Goal: Task Accomplishment & Management: Manage account settings

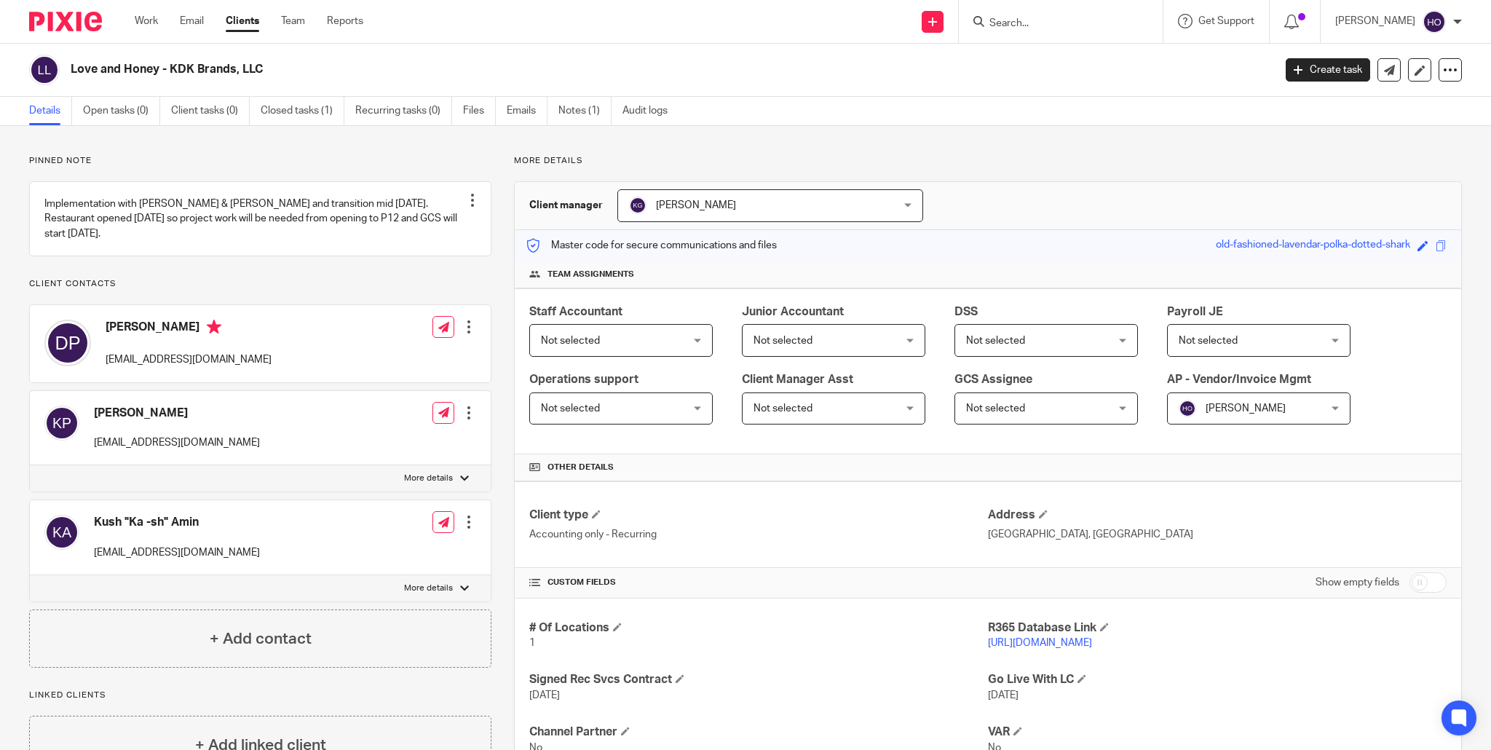
click at [1092, 641] on link "https://kdkholdings.restaurant365.com" at bounding box center [1040, 643] width 104 height 10
click at [138, 19] on link "Work" at bounding box center [146, 21] width 23 height 15
click at [143, 17] on link "Work" at bounding box center [146, 21] width 23 height 15
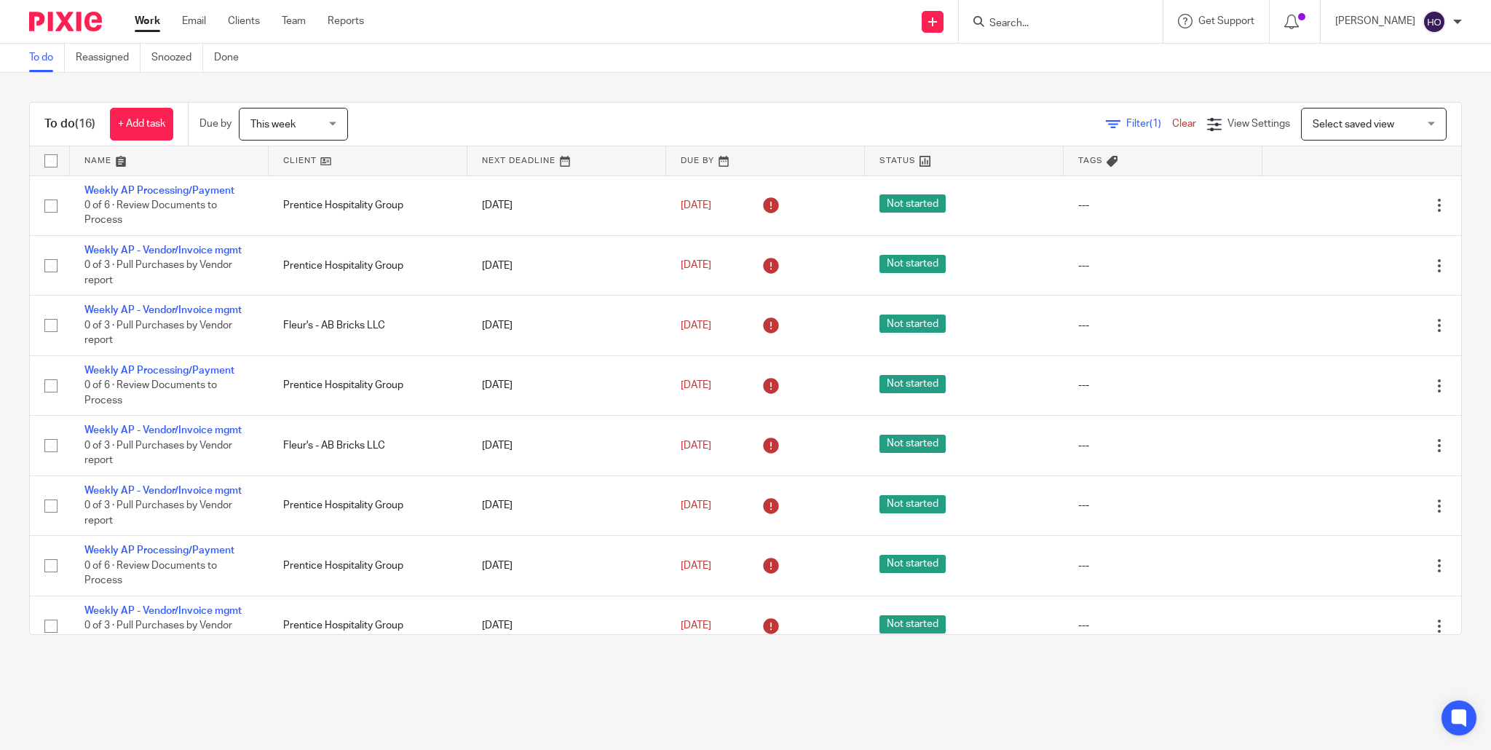
click at [1081, 20] on input "Search" at bounding box center [1053, 23] width 131 height 13
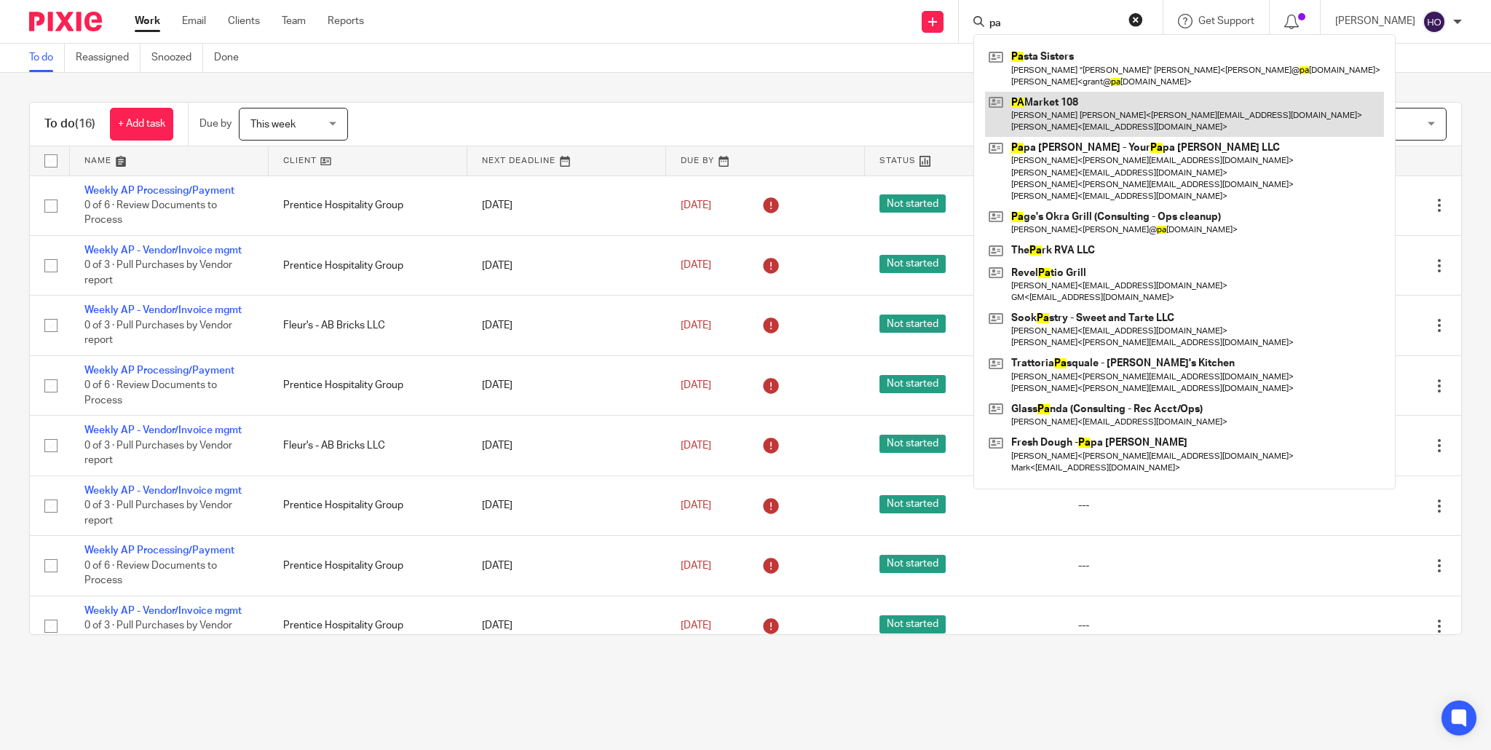
type input "pa"
click at [1073, 98] on link at bounding box center [1184, 114] width 399 height 45
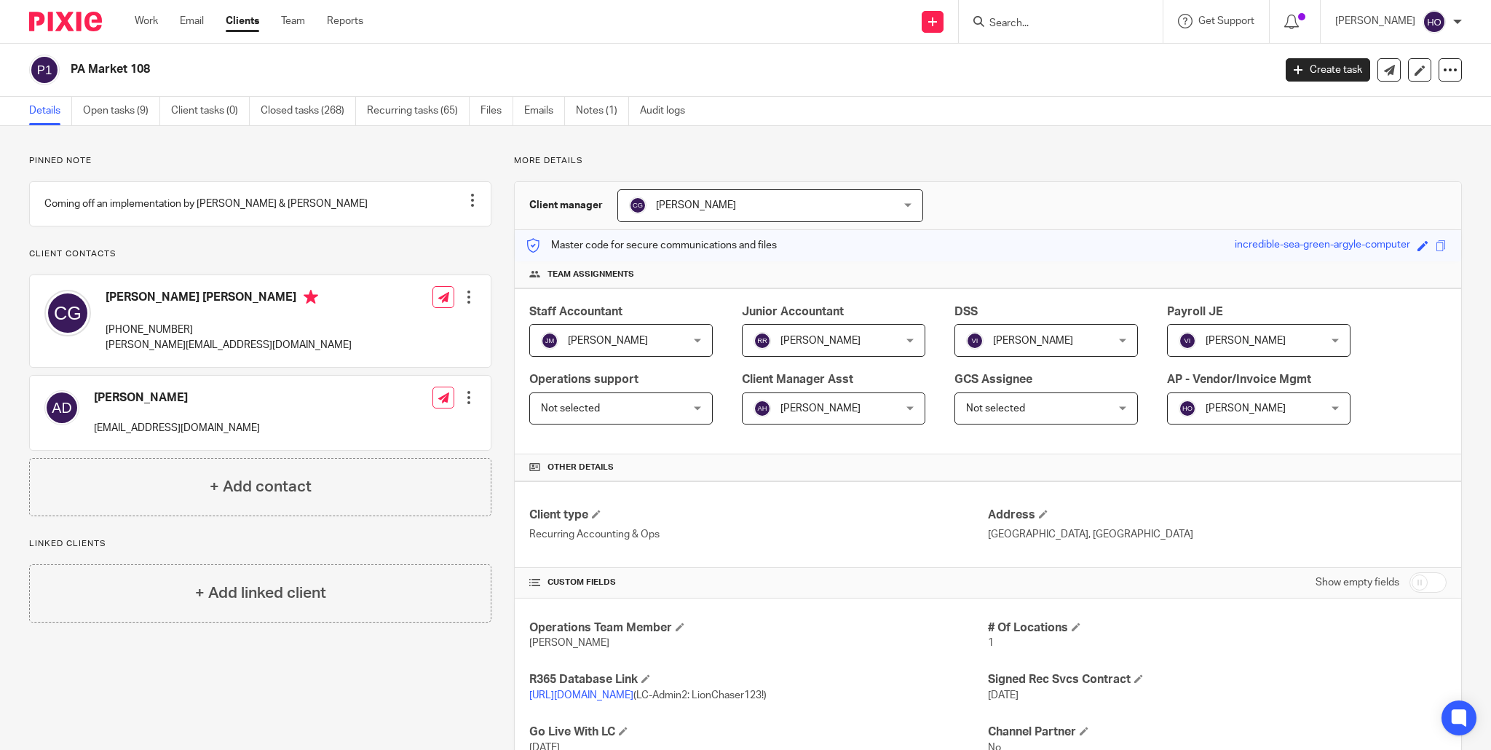
click at [1037, 20] on input "Search" at bounding box center [1053, 23] width 131 height 13
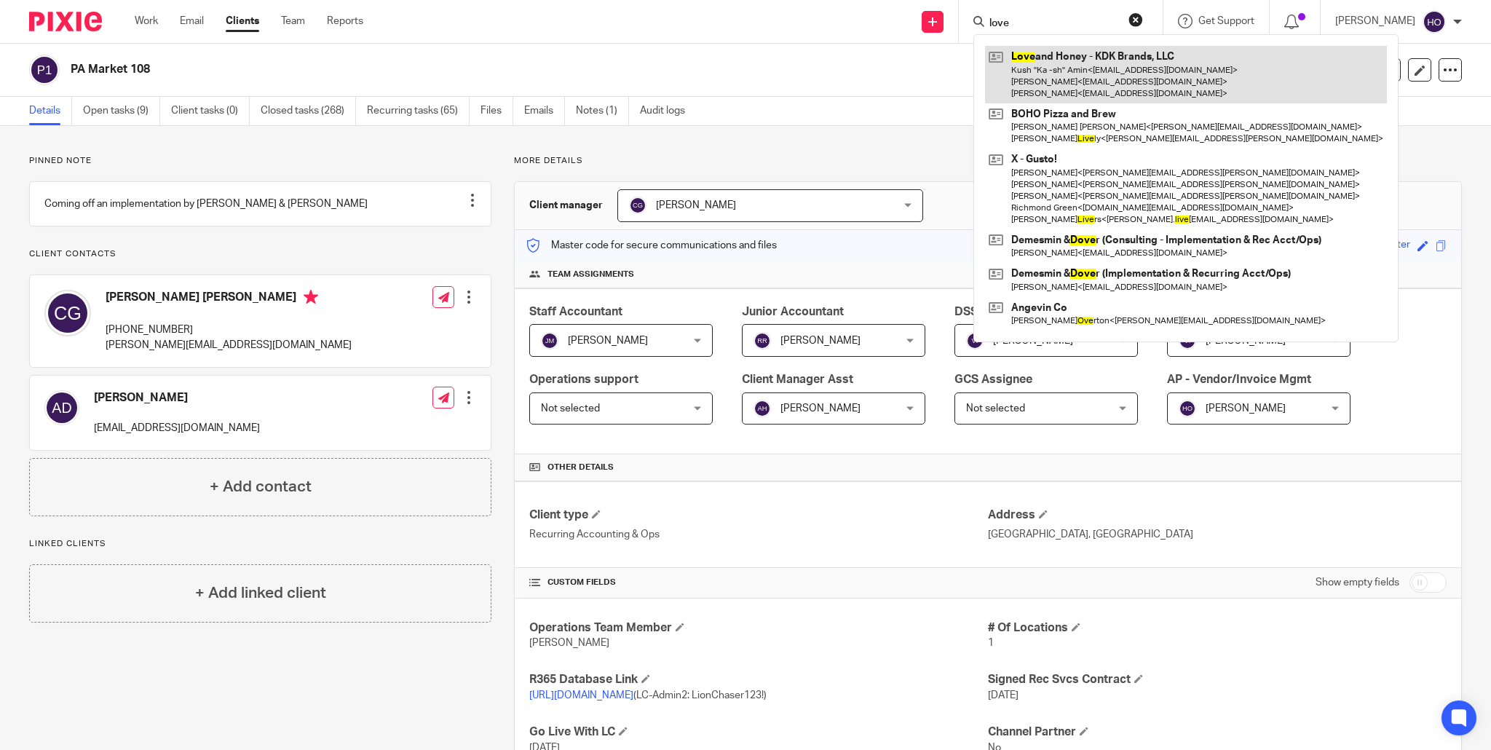
type input "love"
click at [1077, 82] on link at bounding box center [1186, 75] width 402 height 58
click at [1115, 78] on link at bounding box center [1186, 75] width 402 height 58
click at [1155, 78] on link at bounding box center [1186, 75] width 402 height 58
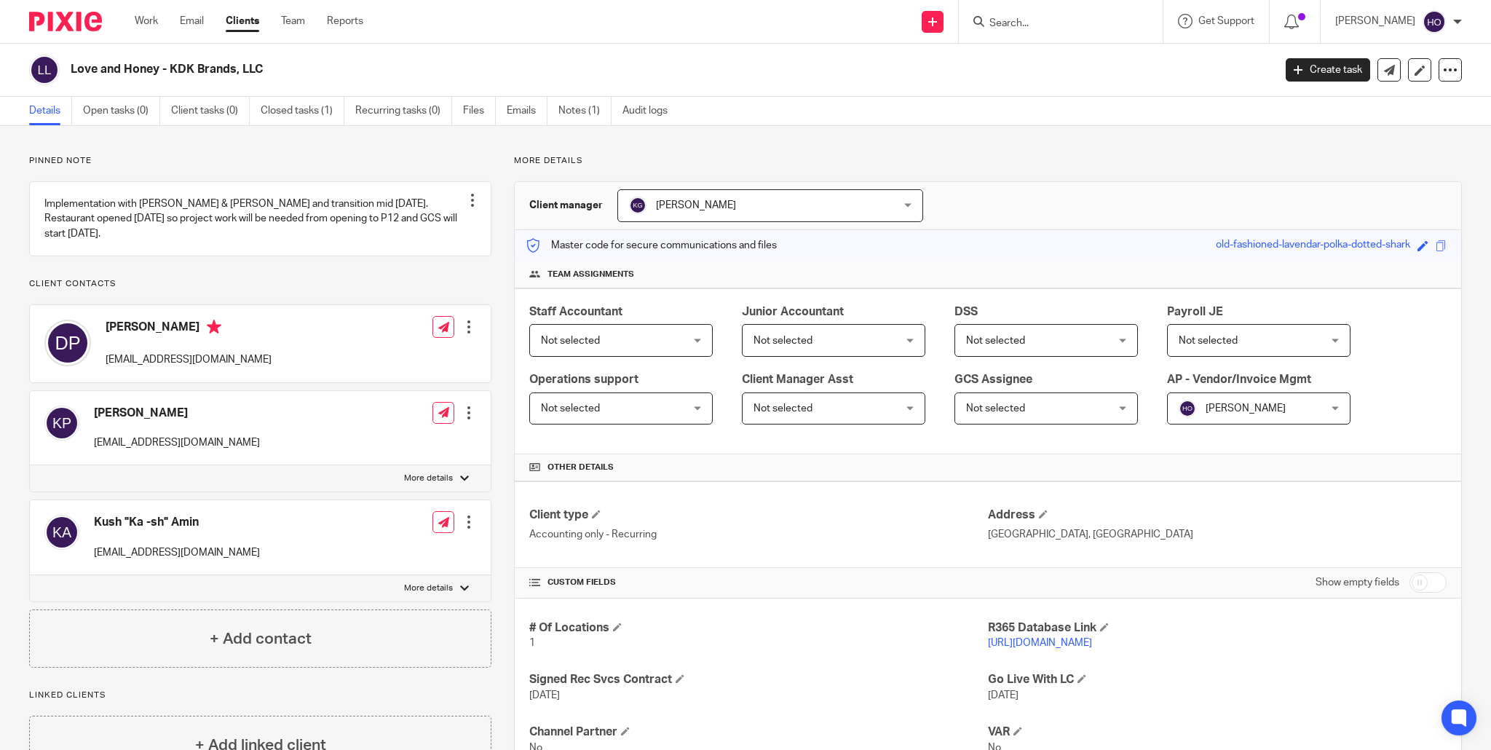
drag, startPoint x: 1014, startPoint y: 10, endPoint x: 1024, endPoint y: 20, distance: 14.4
click at [1015, 12] on div at bounding box center [1061, 21] width 204 height 43
click at [1025, 22] on input "Search" at bounding box center [1053, 23] width 131 height 13
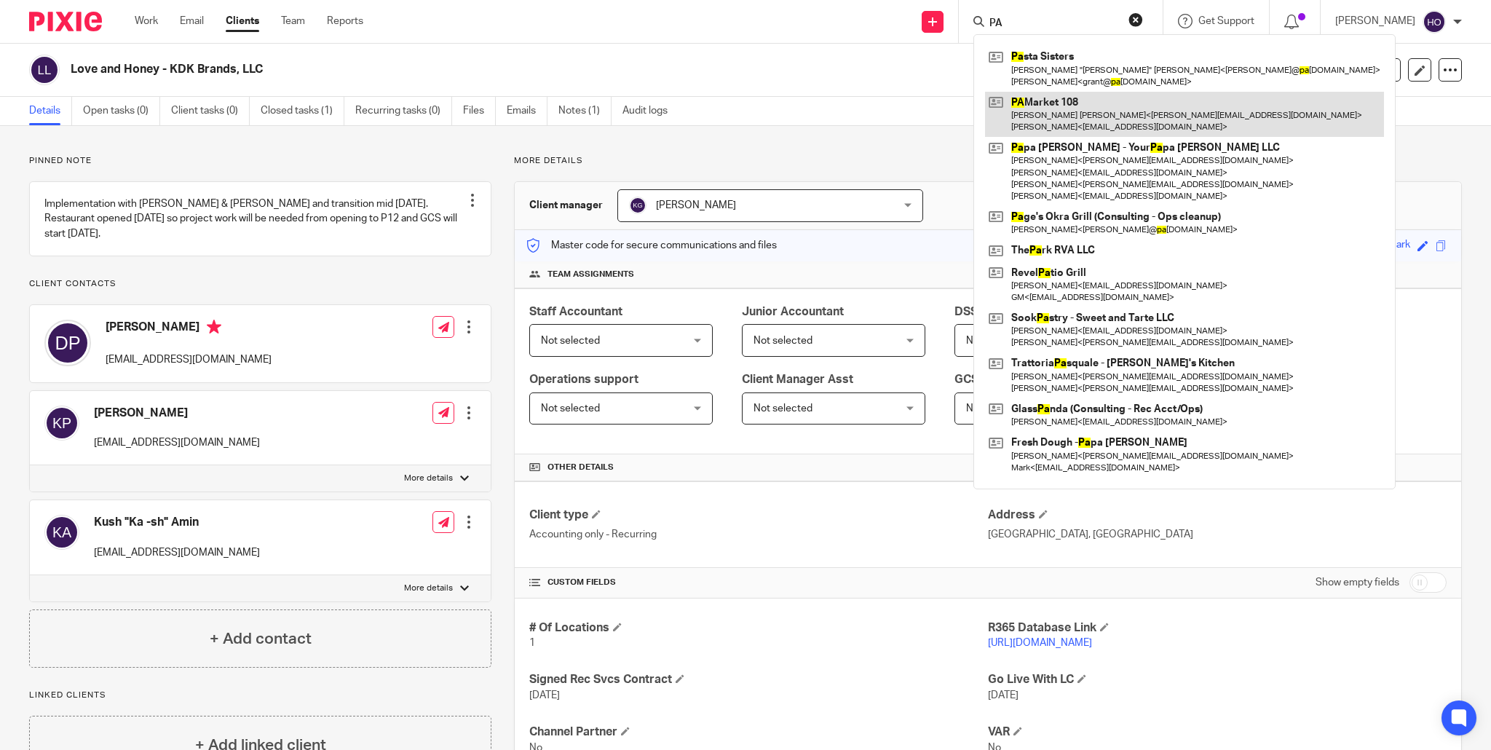
type input "PA"
click at [1088, 114] on link at bounding box center [1184, 114] width 399 height 45
click at [1198, 116] on link at bounding box center [1184, 114] width 399 height 45
click at [1104, 107] on link at bounding box center [1184, 114] width 399 height 45
click at [1061, 100] on link at bounding box center [1184, 114] width 399 height 45
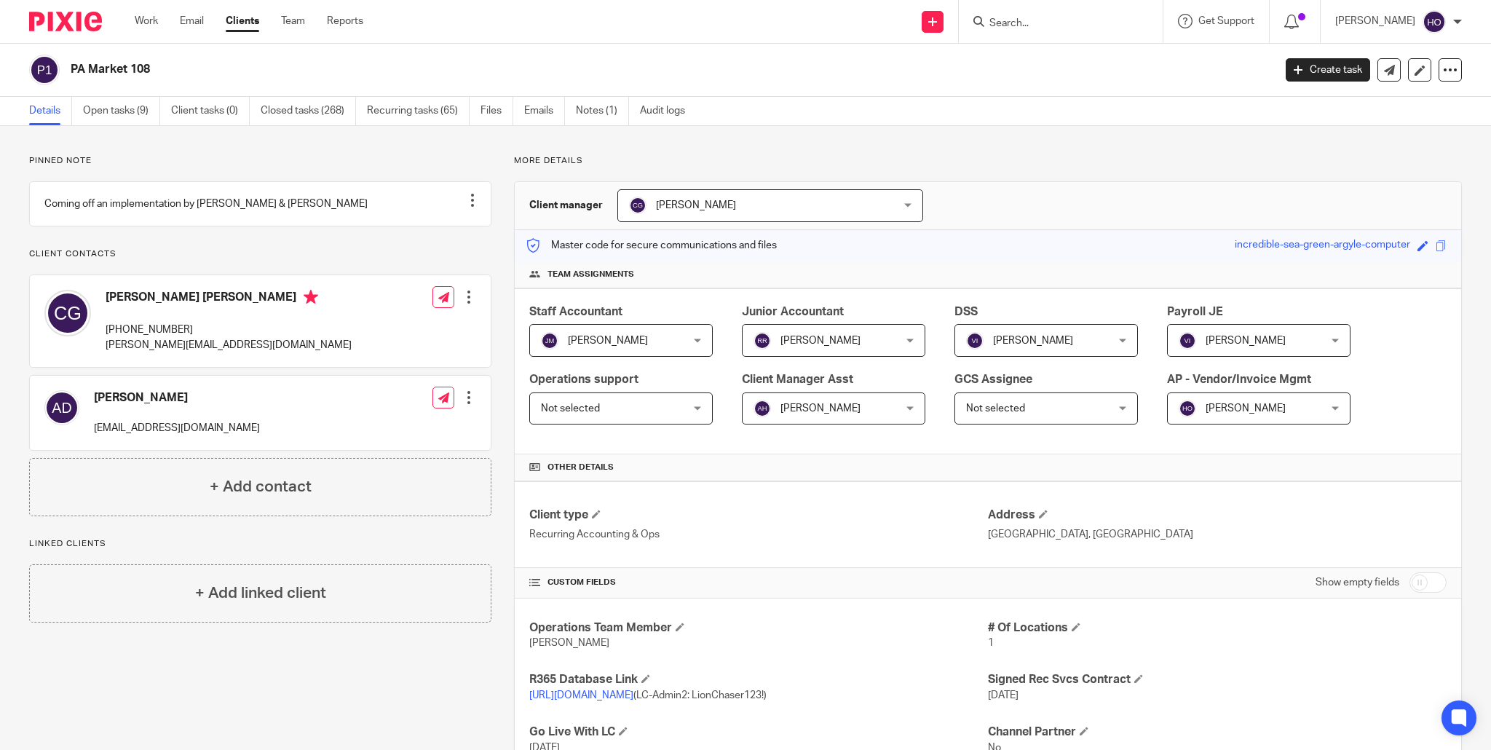
click at [472, 405] on div at bounding box center [469, 397] width 15 height 15
click at [387, 443] on link "Edit contact" at bounding box center [403, 445] width 139 height 21
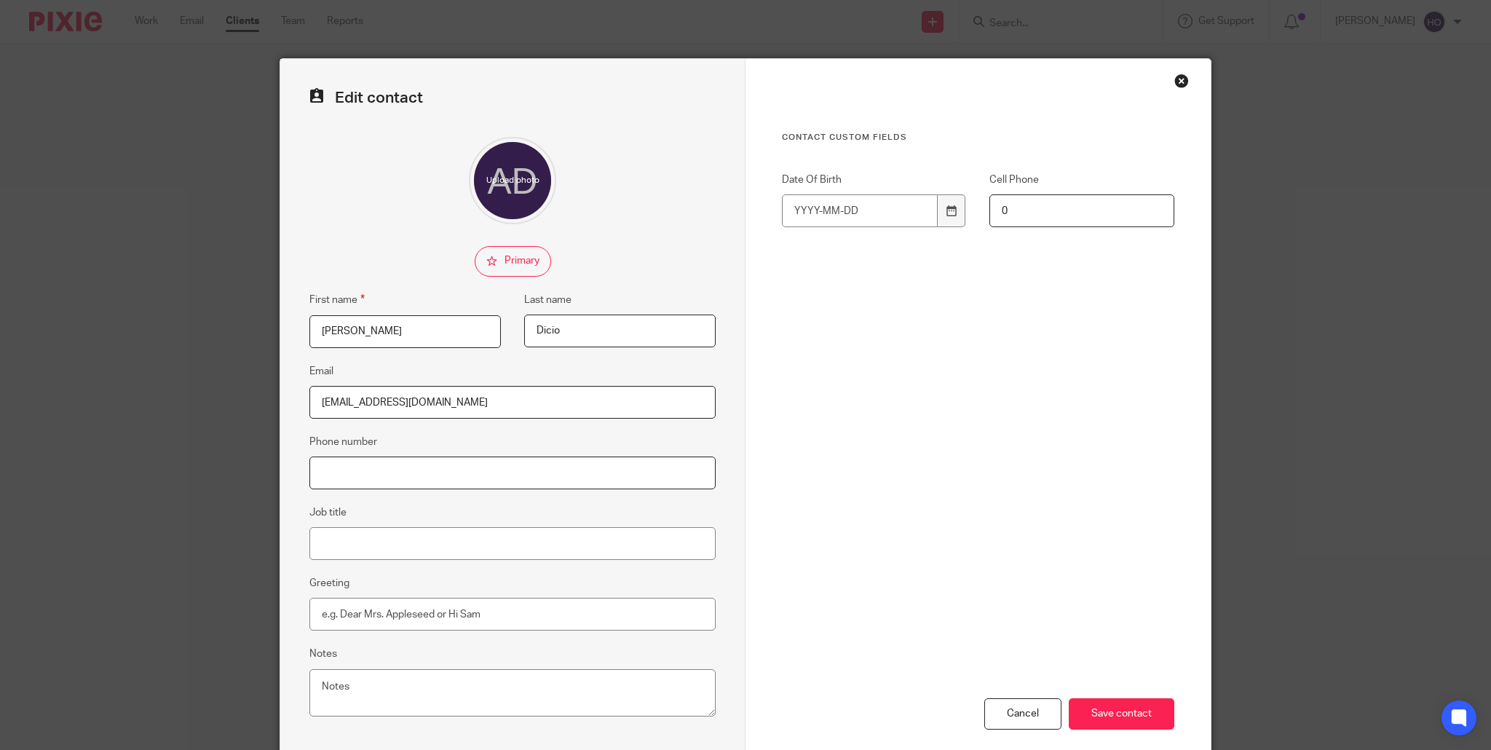
paste input "2014464151"
type input "2014464151"
click at [156, 537] on div "Edit contact First name Anthony Last name Dicio Email afdicio@mac.com Phone num…" at bounding box center [745, 375] width 1491 height 750
click at [1120, 719] on input "Save contact" at bounding box center [1122, 713] width 106 height 31
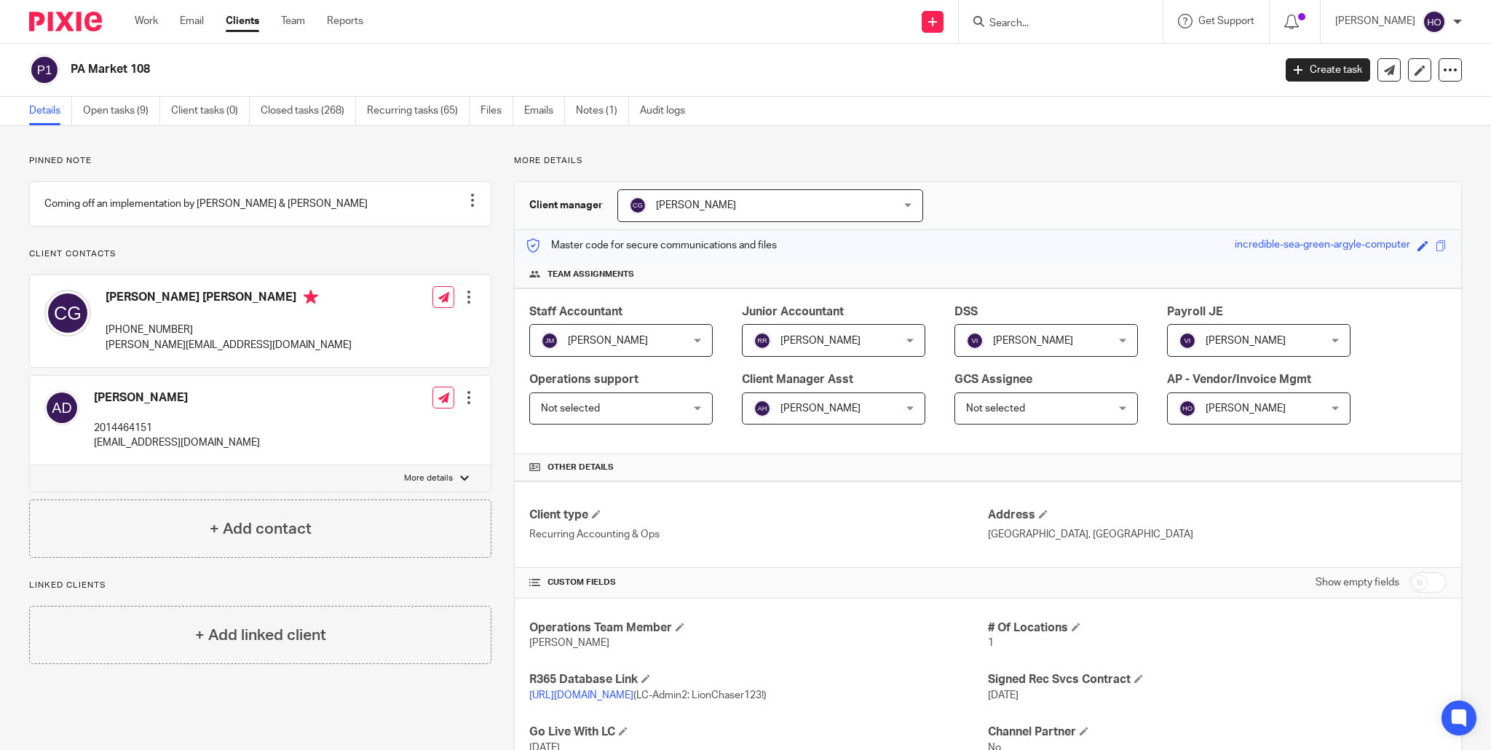
click at [1033, 23] on input "Search" at bounding box center [1053, 23] width 131 height 13
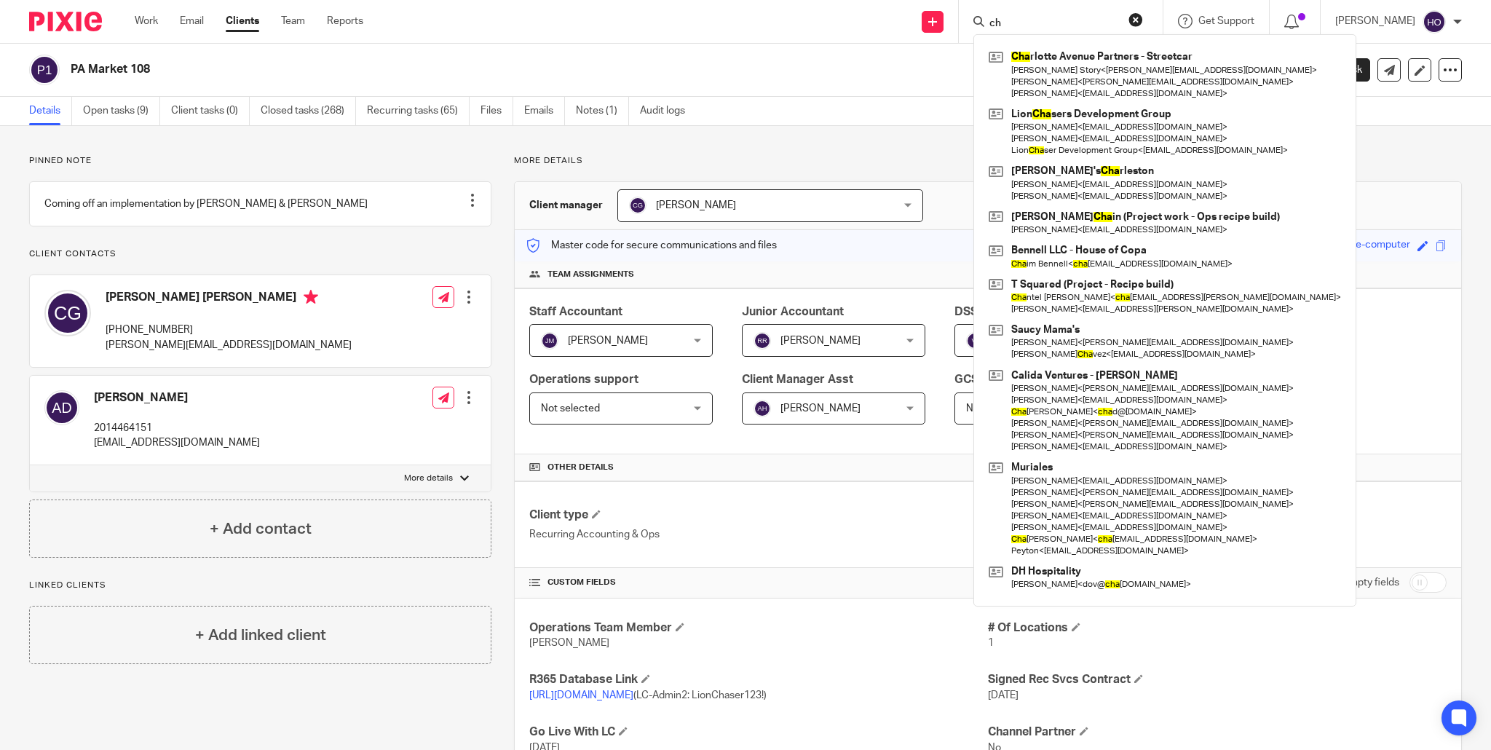
type input "c"
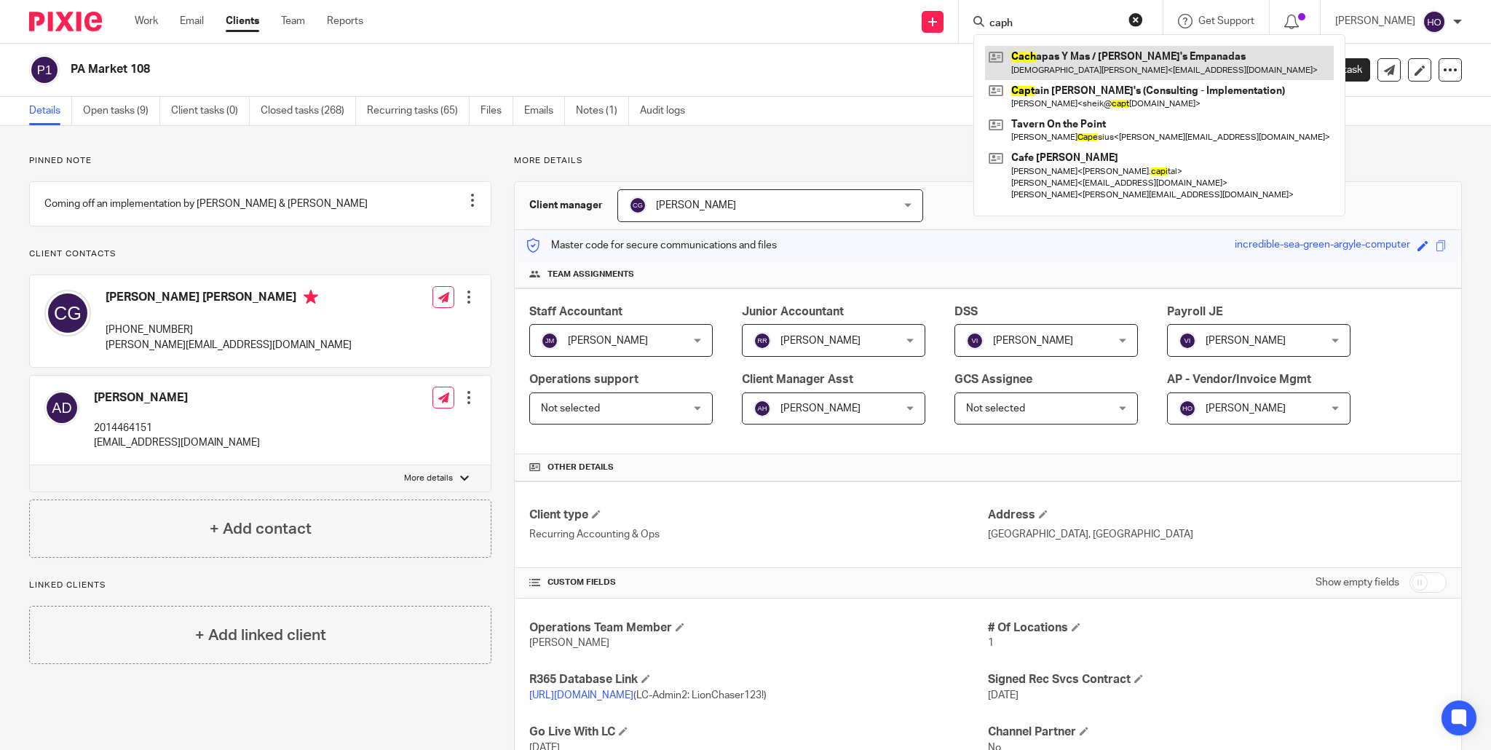
type input "caph"
click at [1073, 61] on link at bounding box center [1159, 62] width 349 height 33
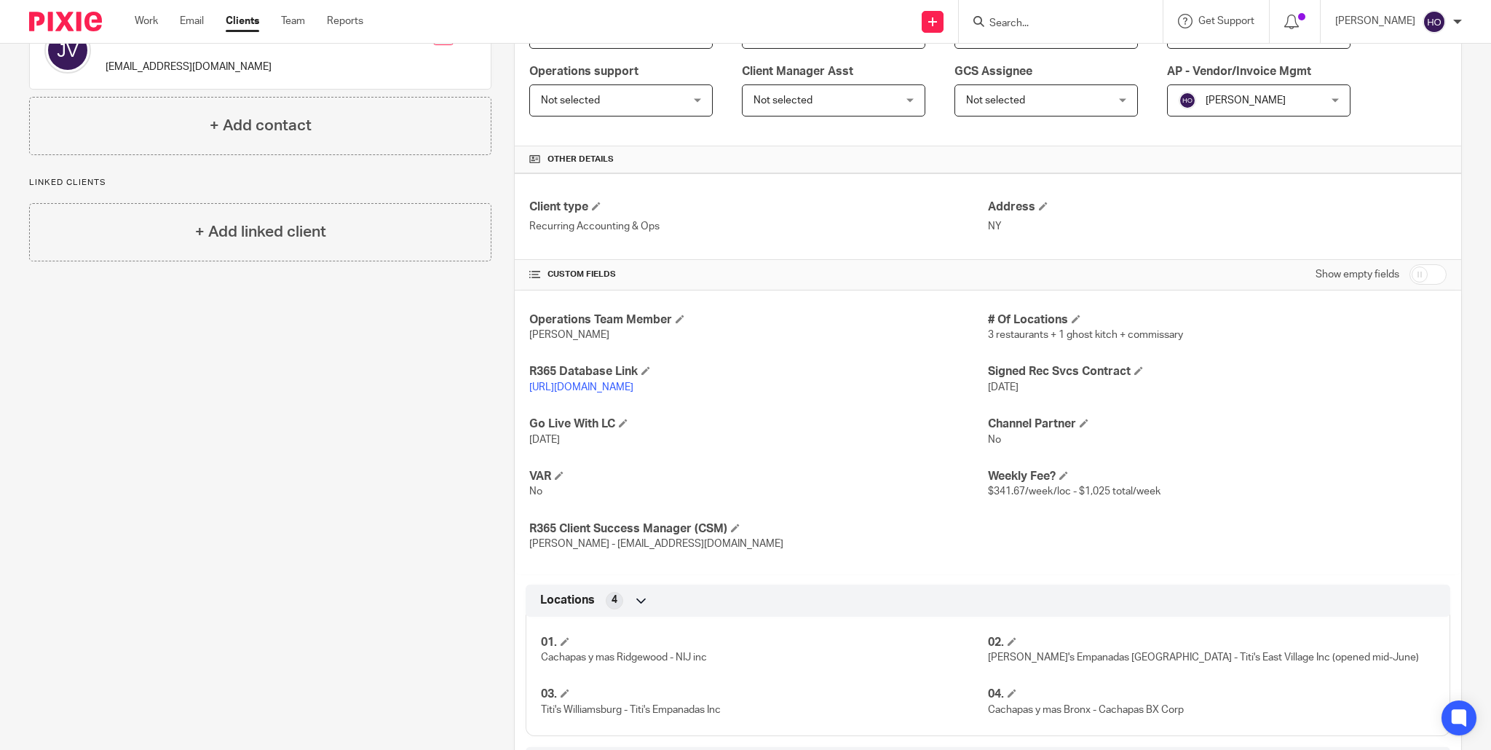
scroll to position [311, 0]
click at [633, 384] on link "[URL][DOMAIN_NAME]" at bounding box center [581, 384] width 104 height 10
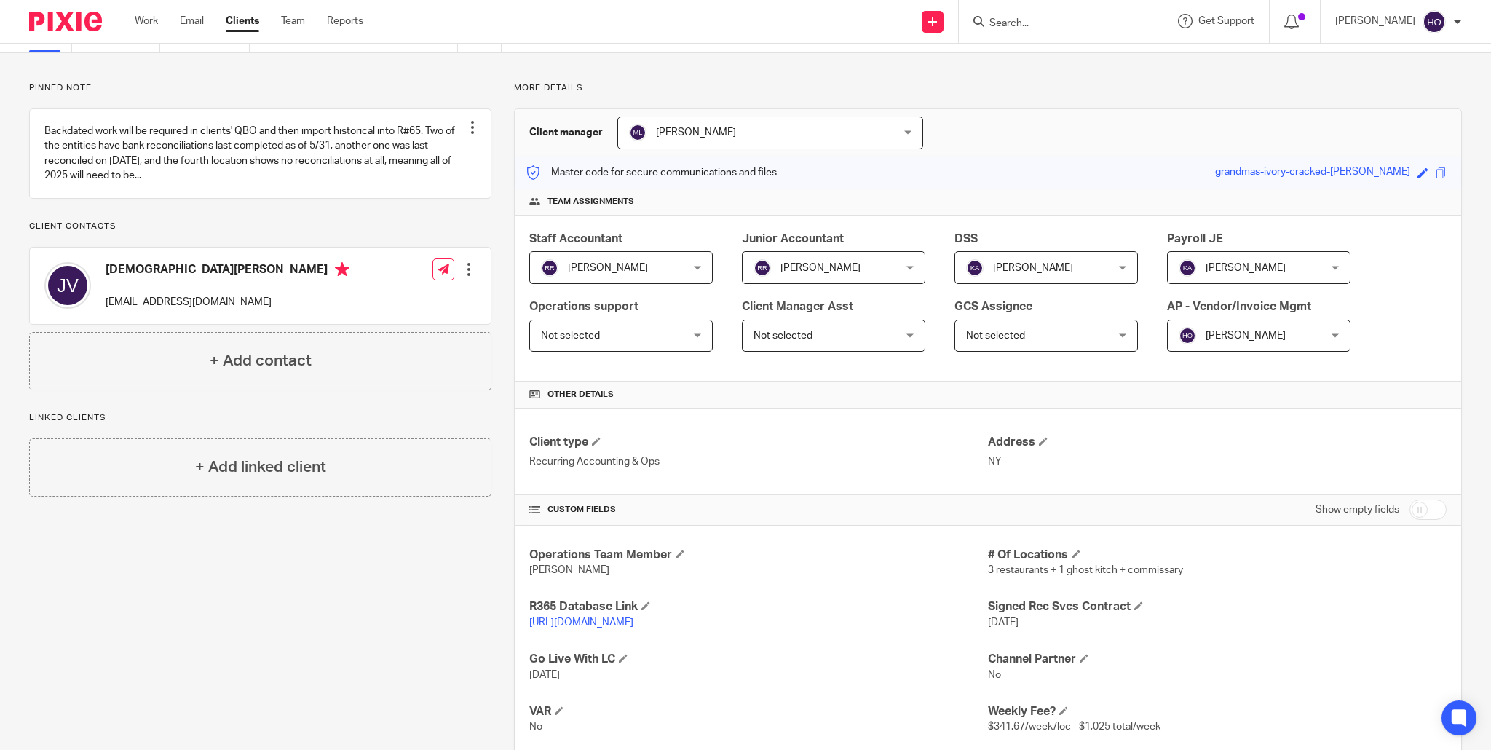
scroll to position [0, 0]
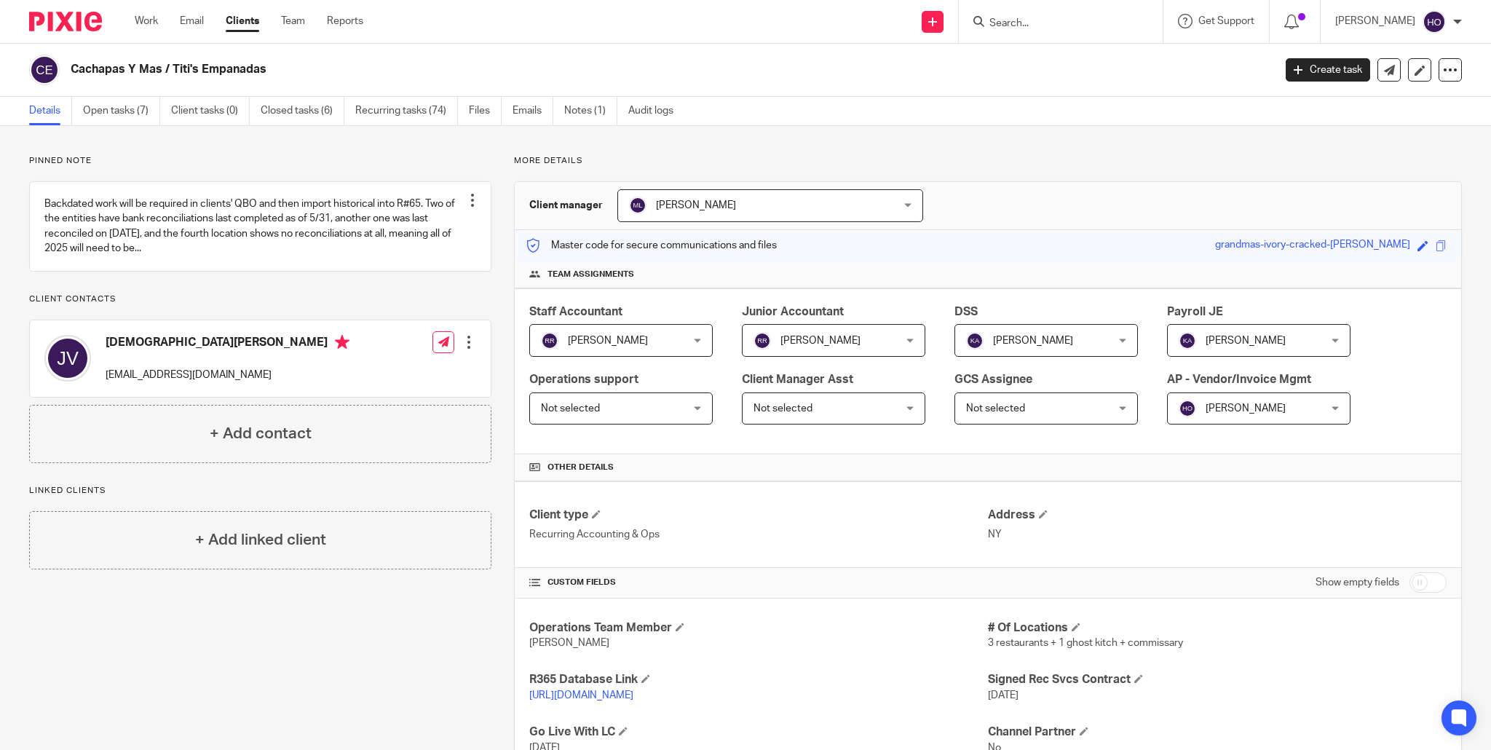
drag, startPoint x: 1040, startPoint y: 27, endPoint x: 1048, endPoint y: 20, distance: 9.8
click at [1041, 26] on input "Search" at bounding box center [1053, 23] width 131 height 13
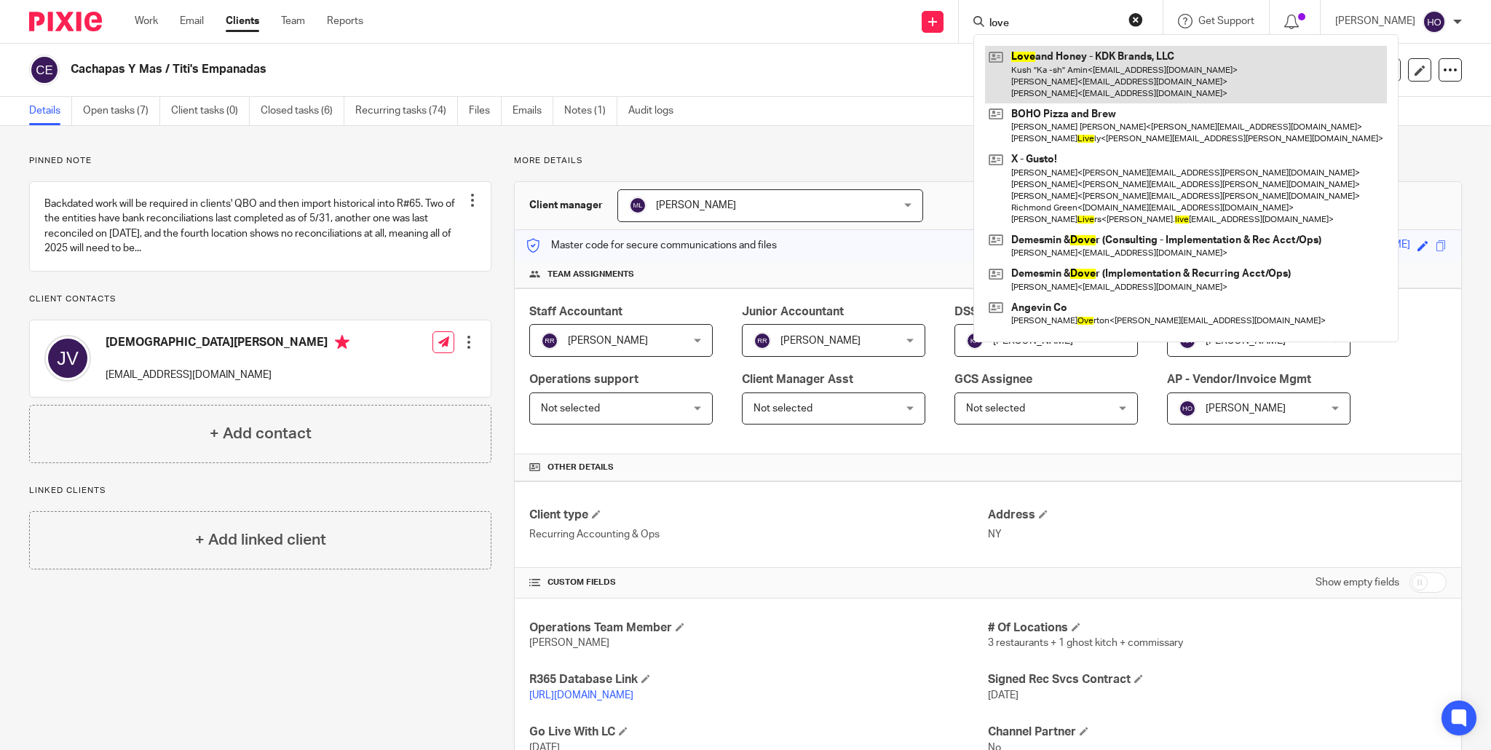
type input "love"
click at [1069, 64] on link at bounding box center [1186, 75] width 402 height 58
click at [1109, 67] on link at bounding box center [1186, 75] width 402 height 58
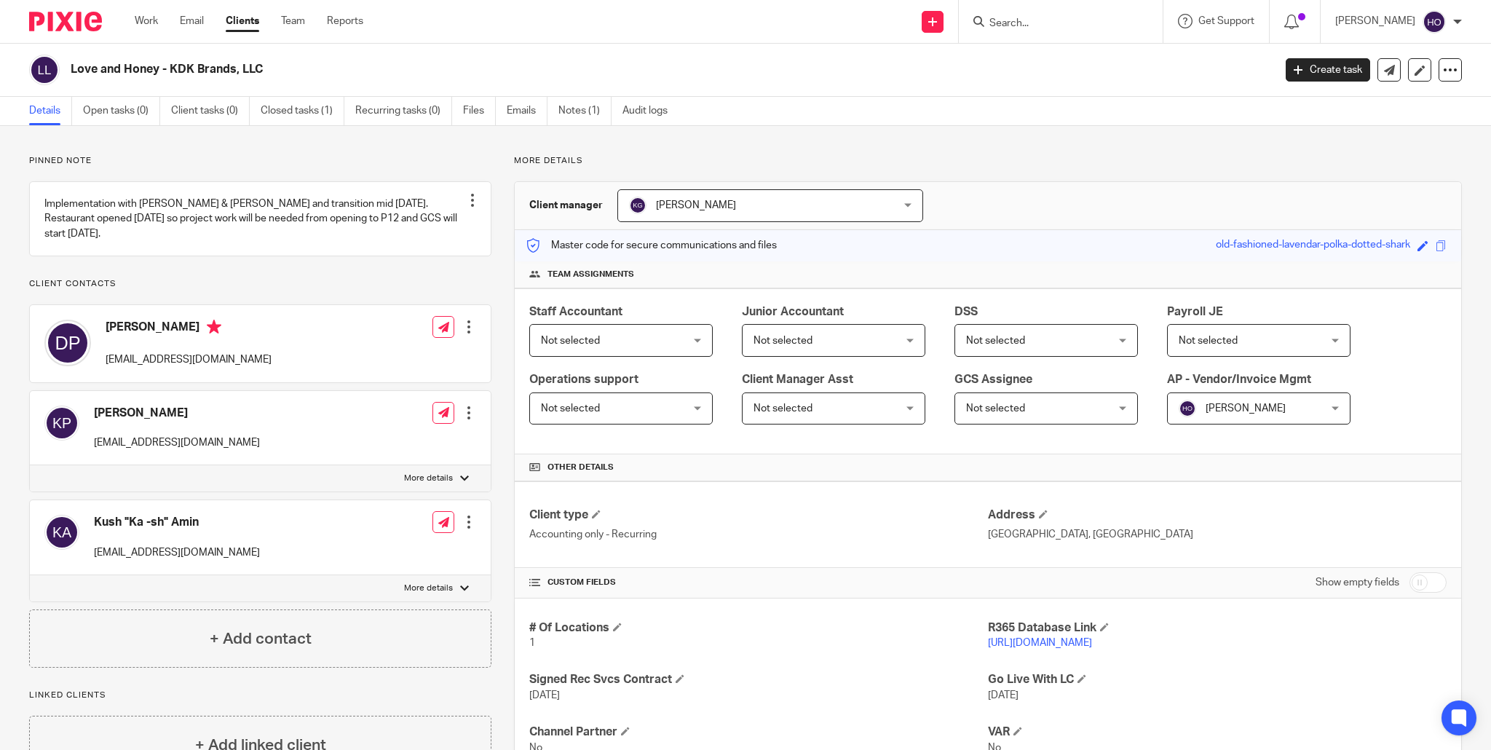
click at [1092, 640] on link "[URL][DOMAIN_NAME]" at bounding box center [1040, 643] width 104 height 10
click at [1092, 641] on link "[URL][DOMAIN_NAME]" at bounding box center [1040, 643] width 104 height 10
click at [1018, 25] on input "Search" at bounding box center [1053, 23] width 131 height 13
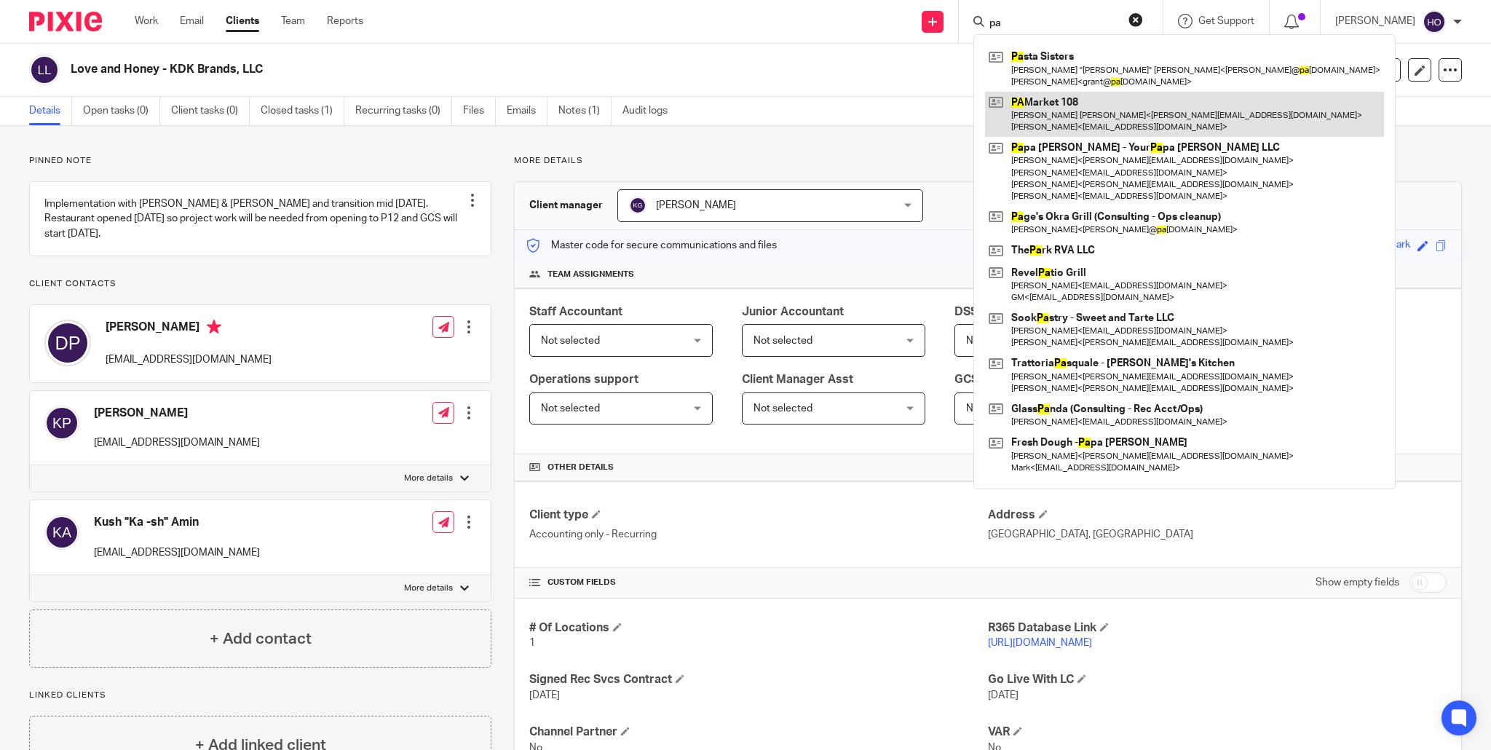
type input "pa"
click at [1069, 115] on link at bounding box center [1184, 114] width 399 height 45
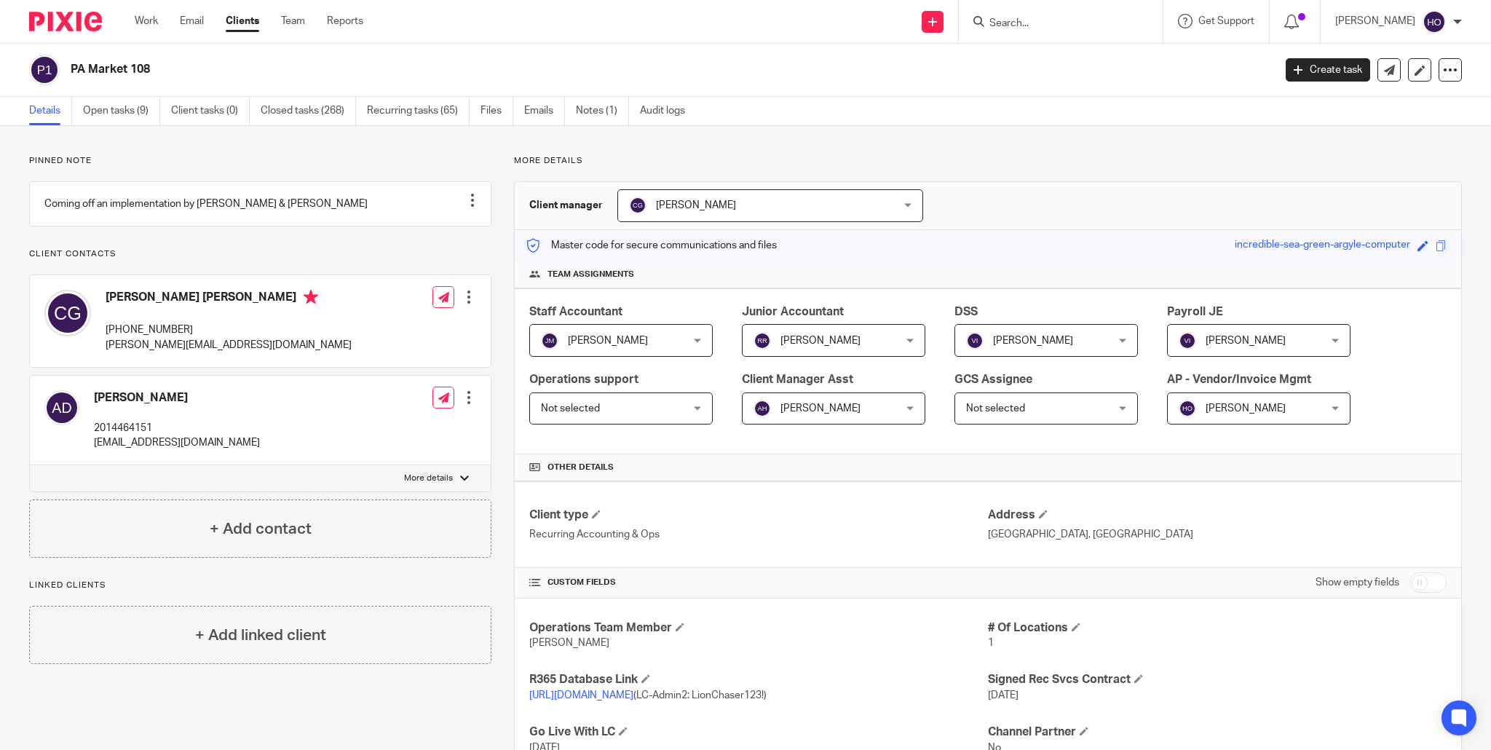
click at [1034, 19] on input "Search" at bounding box center [1053, 23] width 131 height 13
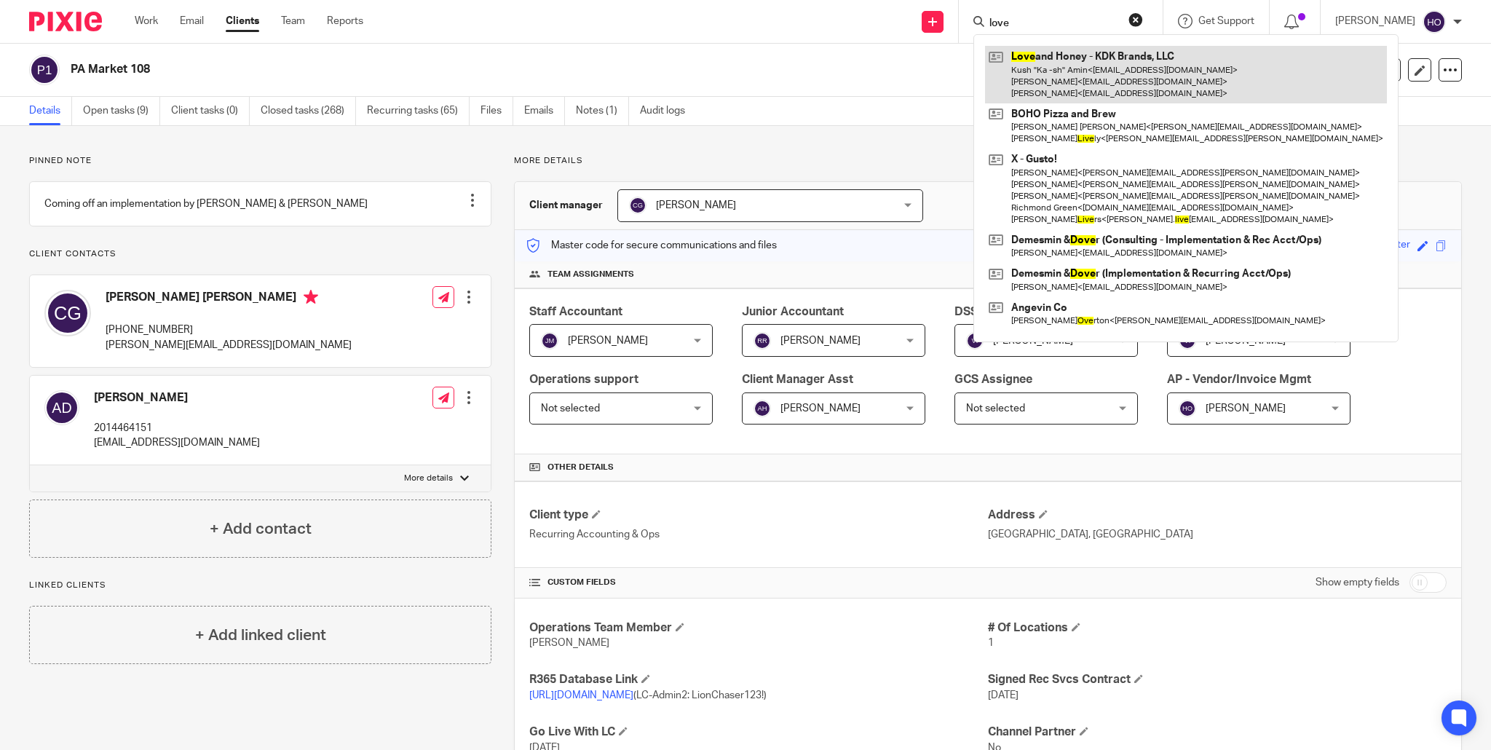
type input "love"
click at [1123, 82] on link at bounding box center [1186, 75] width 402 height 58
click at [1149, 76] on link at bounding box center [1186, 75] width 402 height 58
